Goal: Transaction & Acquisition: Obtain resource

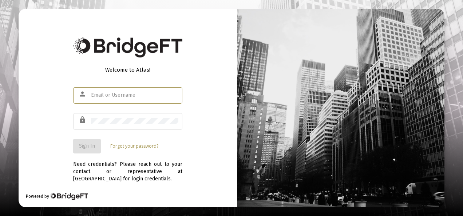
click at [104, 92] on div at bounding box center [134, 95] width 87 height 18
type input "[EMAIL_ADDRESS][DOMAIN_NAME]"
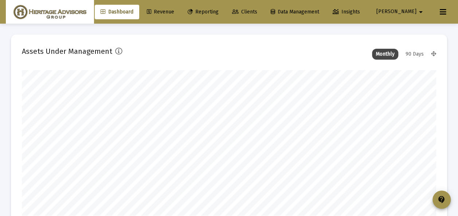
scroll to position [146, 222]
type input "[DATE]"
click at [257, 11] on span "Clients" at bounding box center [244, 12] width 25 height 6
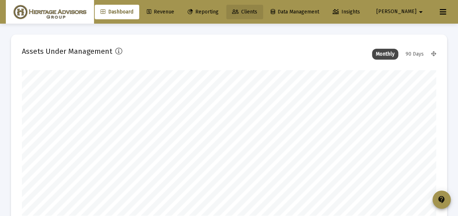
scroll to position [0, 0]
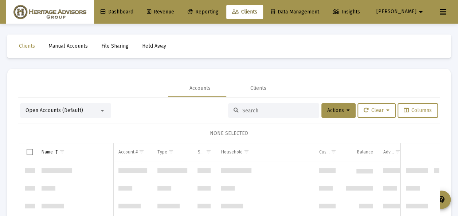
scroll to position [7694, 0]
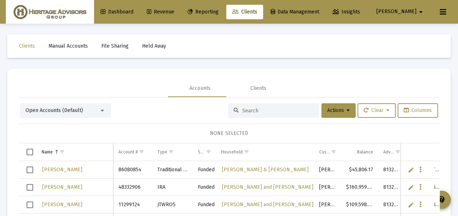
click at [99, 109] on div at bounding box center [102, 111] width 7 height 6
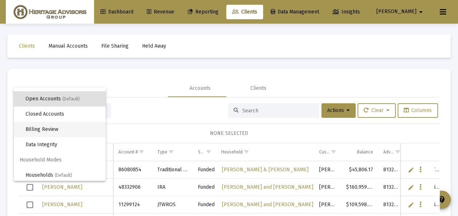
scroll to position [14, 0]
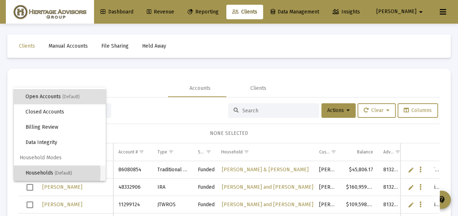
click at [46, 173] on span "Households (Default)" at bounding box center [63, 173] width 74 height 15
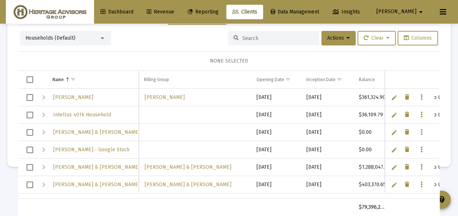
scroll to position [0, 0]
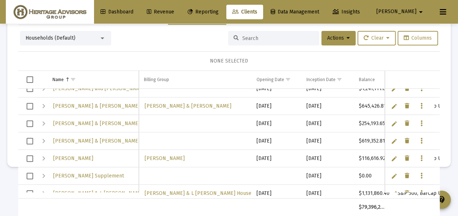
click at [29, 103] on span "Select row" at bounding box center [30, 106] width 7 height 7
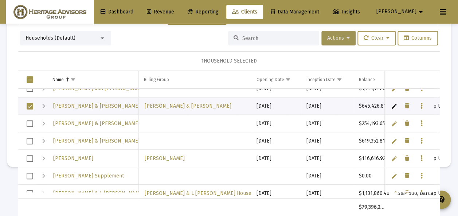
click at [346, 38] on icon at bounding box center [347, 38] width 3 height 5
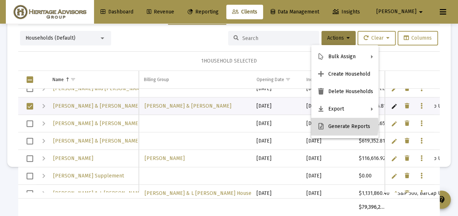
click at [335, 126] on button "Generate Reports" at bounding box center [344, 126] width 67 height 17
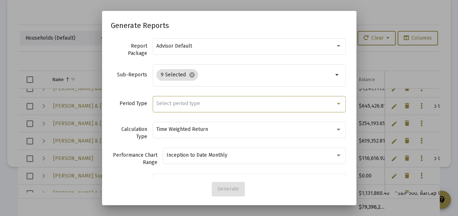
click at [187, 101] on span "Select period type" at bounding box center [178, 104] width 44 height 6
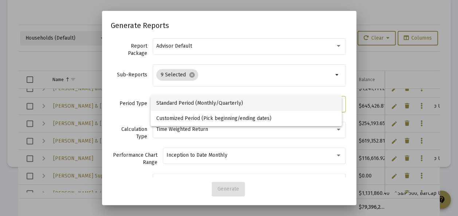
click at [187, 101] on span "Standard Period (Monthly/Quarterly)" at bounding box center [246, 103] width 180 height 15
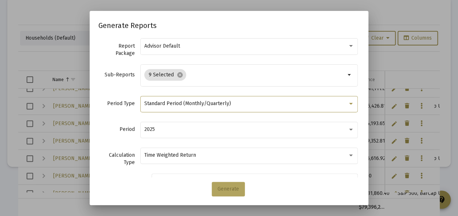
click at [226, 190] on span "Generate" at bounding box center [227, 189] width 21 height 6
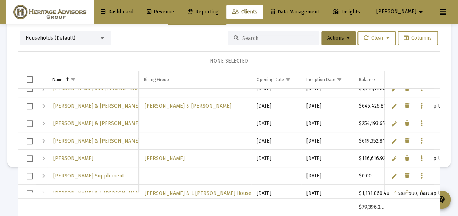
click at [219, 12] on span "Reporting" at bounding box center [203, 12] width 31 height 6
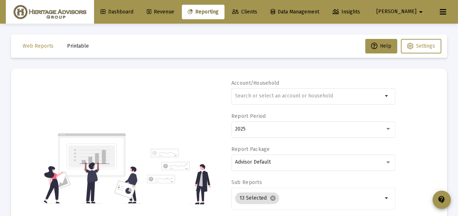
click at [78, 46] on span "Printable" at bounding box center [78, 46] width 22 height 6
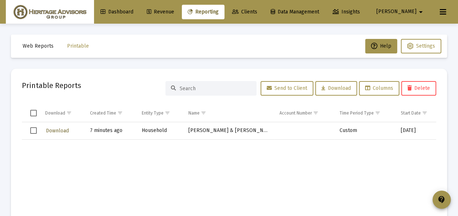
click at [63, 131] on span "Download" at bounding box center [57, 131] width 23 height 6
click at [31, 132] on span "Select row" at bounding box center [33, 131] width 7 height 7
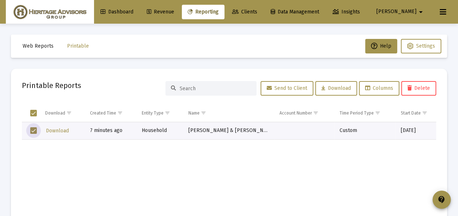
click at [418, 87] on span "Delete" at bounding box center [418, 88] width 23 height 6
